Goal: Task Accomplishment & Management: Manage account settings

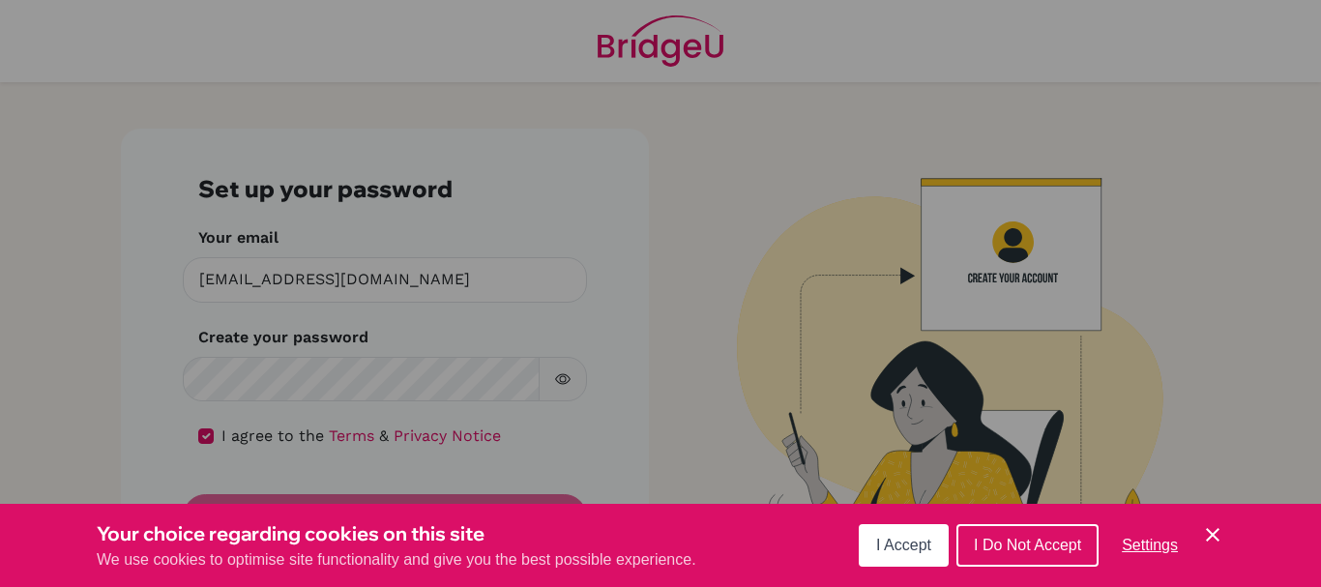
scroll to position [15, 0]
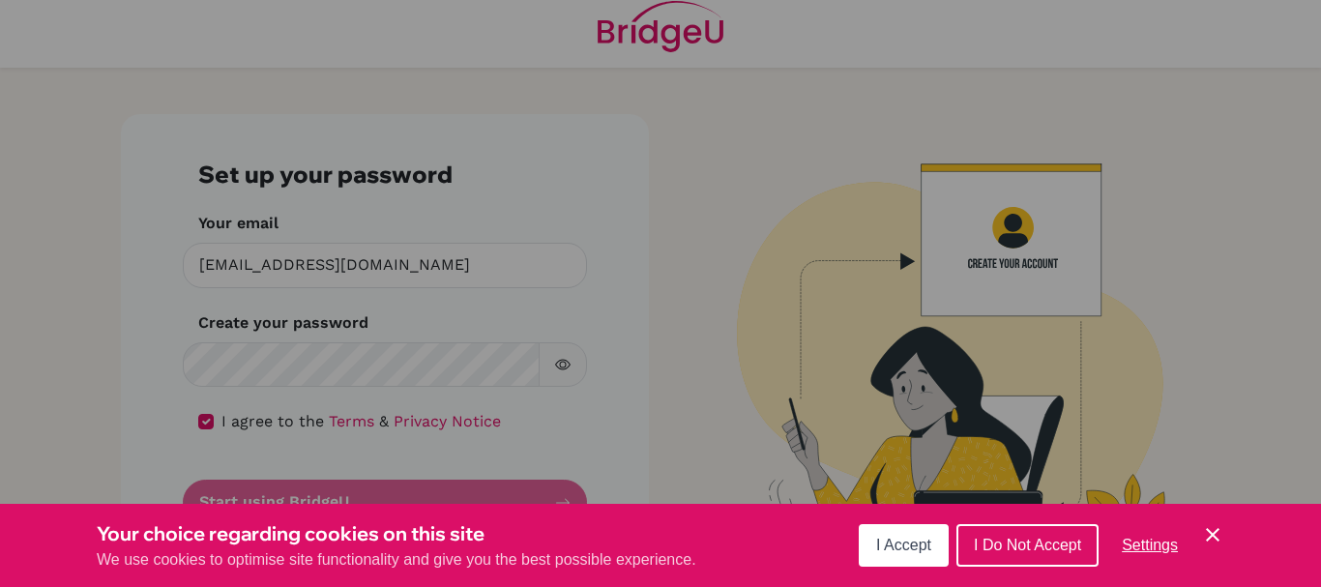
click at [882, 534] on button "I Accept" at bounding box center [904, 545] width 90 height 43
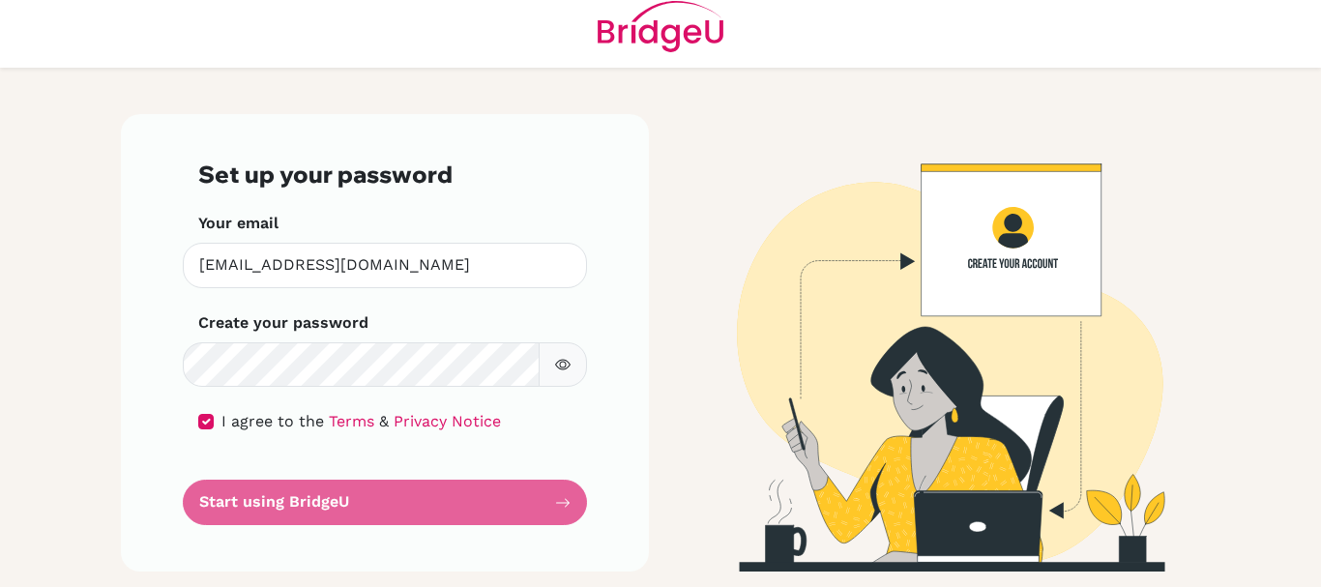
click at [320, 489] on form "Set up your password Your email [EMAIL_ADDRESS][DOMAIN_NAME] Invalid email Crea…" at bounding box center [384, 343] width 373 height 365
click at [1004, 250] on img at bounding box center [936, 342] width 1102 height 457
click at [311, 508] on form "Set up your password Your email [EMAIL_ADDRESS][DOMAIN_NAME] Invalid email Crea…" at bounding box center [384, 343] width 373 height 365
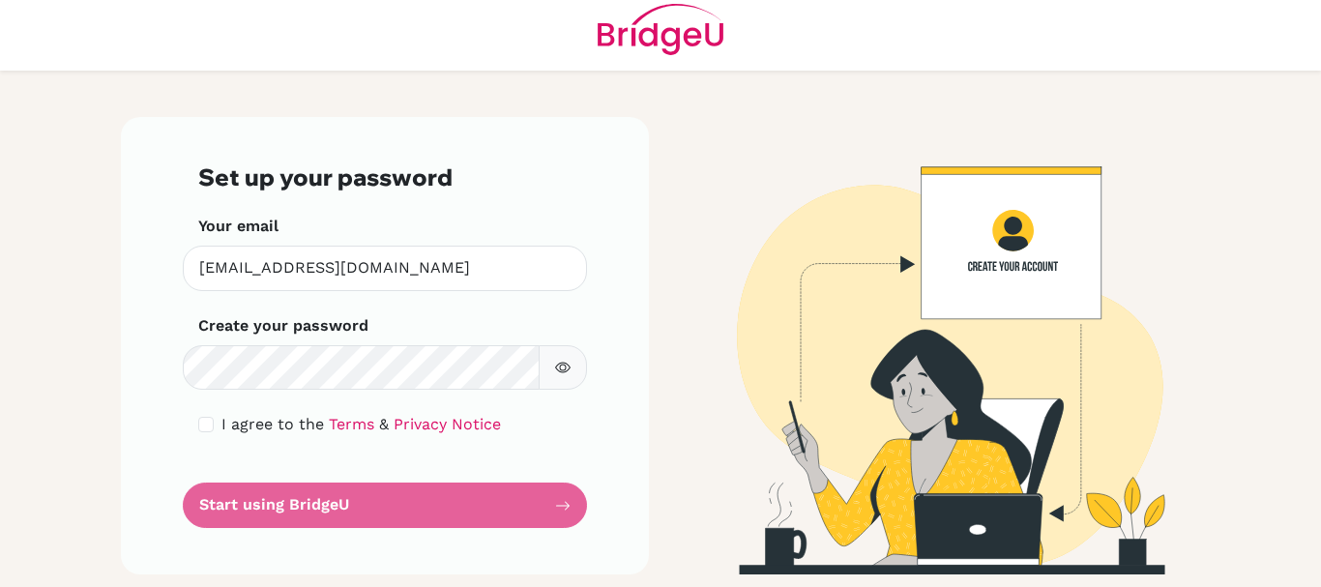
scroll to position [15, 0]
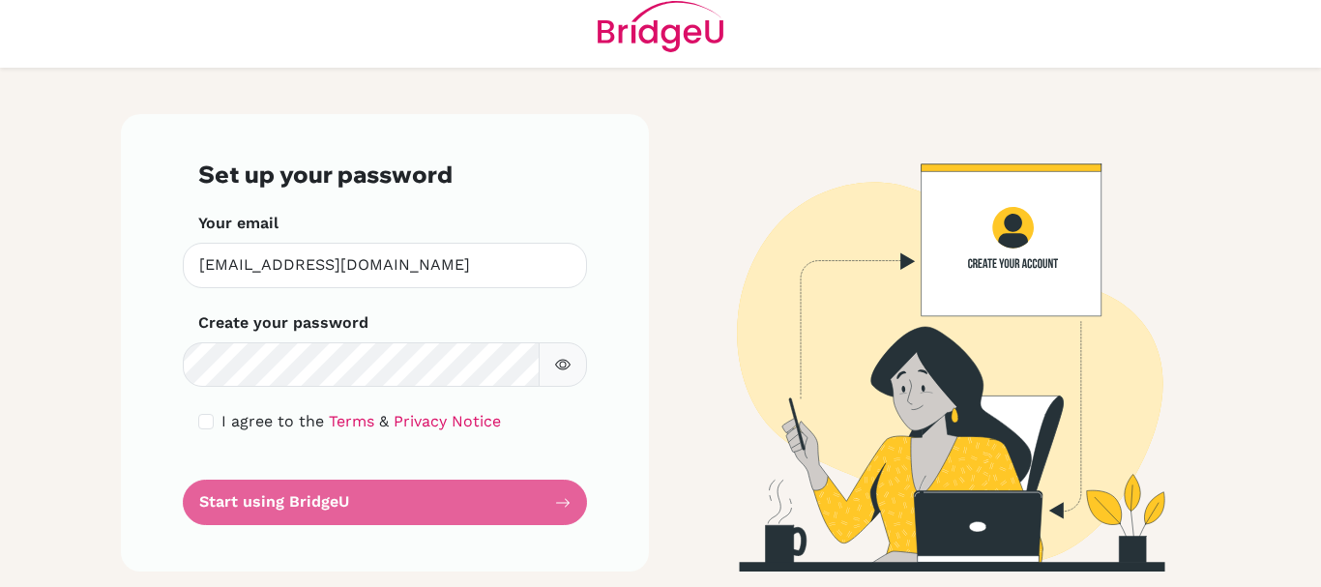
click at [569, 508] on div "Set up your password Your email [EMAIL_ADDRESS][DOMAIN_NAME] Invalid email Crea…" at bounding box center [385, 342] width 528 height 457
drag, startPoint x: 551, startPoint y: 497, endPoint x: 551, endPoint y: 482, distance: 14.5
click at [551, 494] on form "Set up your password Your email [EMAIL_ADDRESS][DOMAIN_NAME] Invalid email Crea…" at bounding box center [384, 343] width 373 height 365
click at [198, 415] on input "checkbox" at bounding box center [205, 421] width 15 height 15
checkbox input "true"
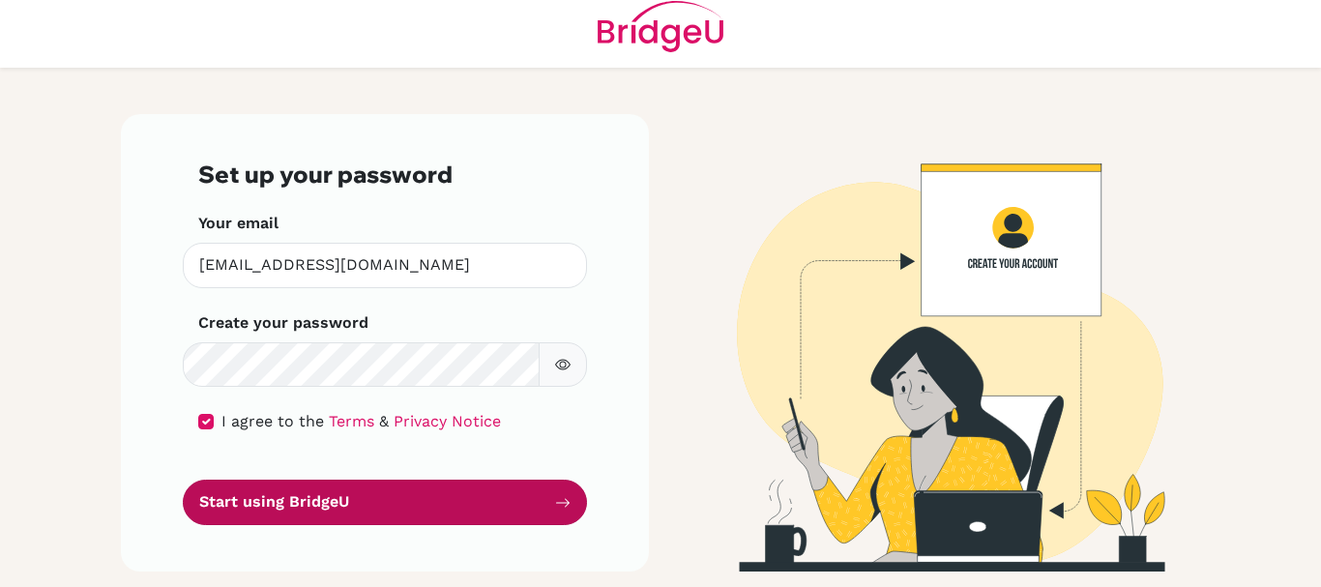
click at [248, 485] on button "Start using BridgeU" at bounding box center [385, 502] width 404 height 45
